Goal: Transaction & Acquisition: Purchase product/service

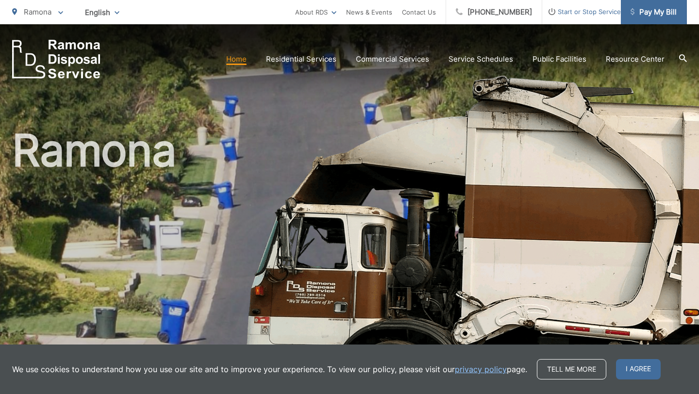
scroll to position [2, 0]
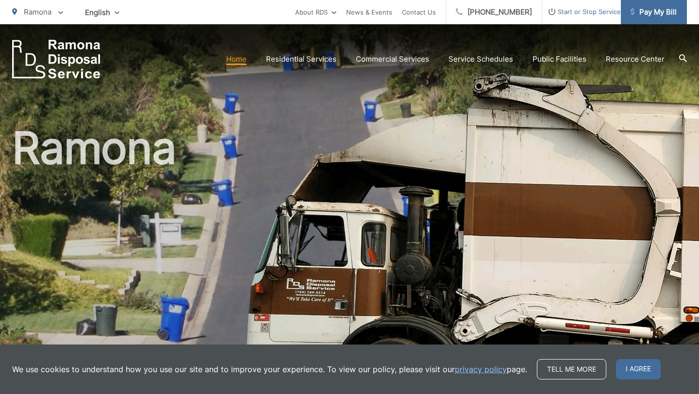
click at [655, 17] on span "Pay My Bill" at bounding box center [653, 12] width 46 height 12
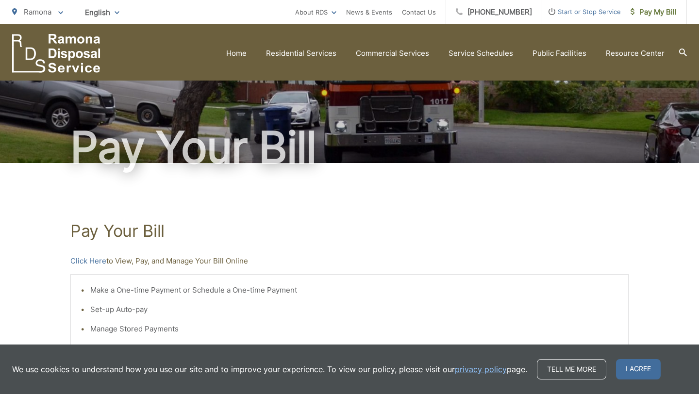
scroll to position [24, 0]
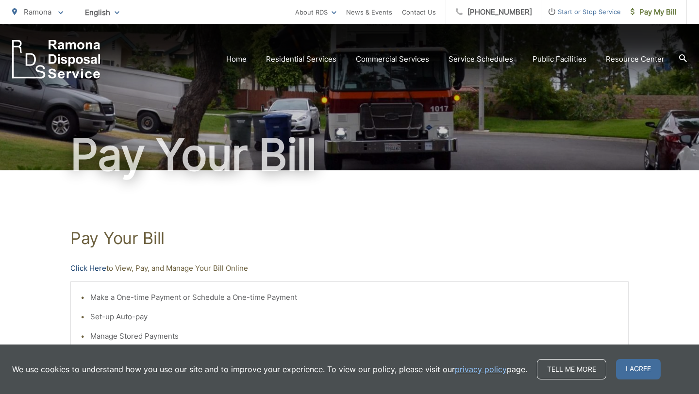
click at [81, 269] on link "Click Here" at bounding box center [88, 269] width 36 height 12
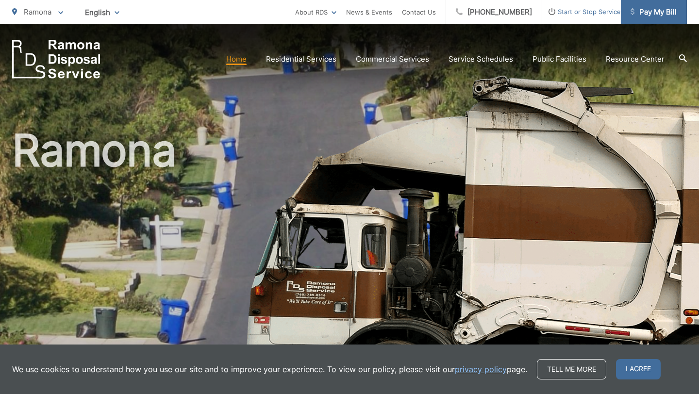
click at [661, 16] on span "Pay My Bill" at bounding box center [653, 12] width 46 height 12
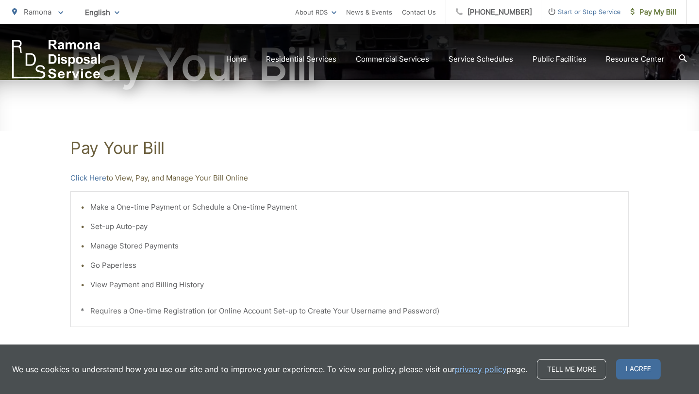
scroll to position [117, 0]
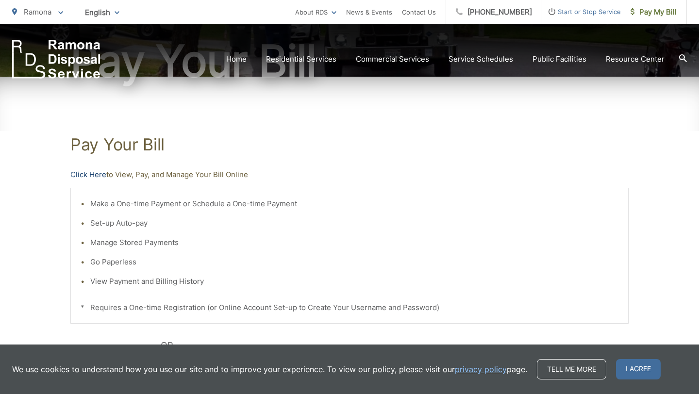
click at [98, 176] on link "Click Here" at bounding box center [88, 175] width 36 height 12
